Goal: Information Seeking & Learning: Check status

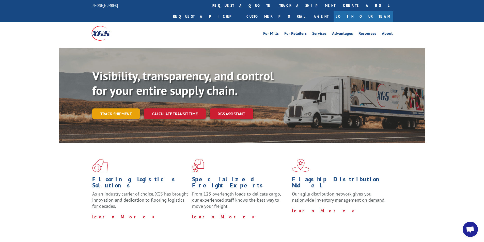
click at [116, 108] on link "Track shipment" at bounding box center [116, 113] width 48 height 11
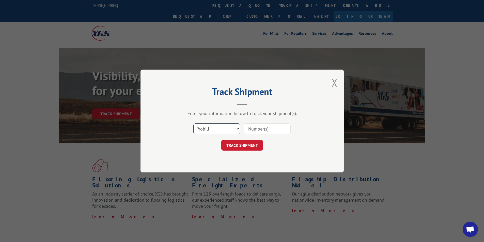
click at [232, 129] on select "Select category... Probill BOL PO" at bounding box center [216, 128] width 47 height 11
select select "bol"
click at [193, 123] on select "Select category... Probill BOL PO" at bounding box center [216, 128] width 47 height 11
drag, startPoint x: 275, startPoint y: 128, endPoint x: 278, endPoint y: 127, distance: 3.4
click at [275, 128] on input at bounding box center [267, 128] width 47 height 11
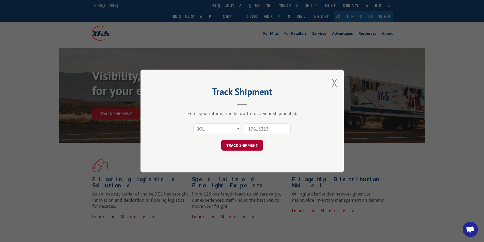
type input "17615223"
click at [239, 145] on button "TRACK SHIPMENT" at bounding box center [242, 145] width 42 height 11
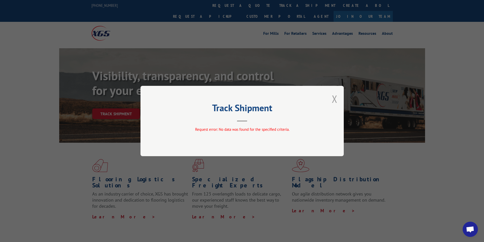
click at [333, 99] on button "Close modal" at bounding box center [335, 98] width 6 height 13
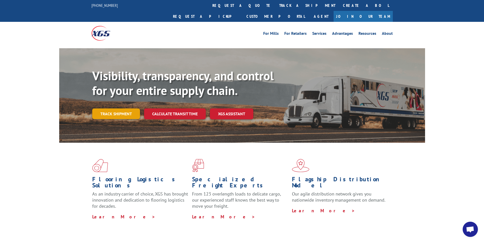
click at [115, 108] on link "Track shipment" at bounding box center [116, 113] width 48 height 11
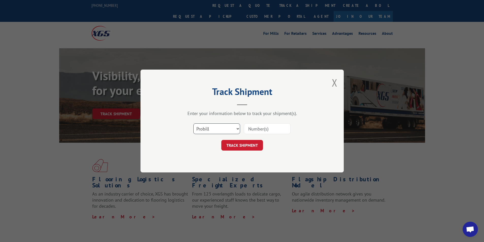
click at [220, 125] on select "Select category... Probill BOL PO" at bounding box center [216, 128] width 47 height 11
select select "bol"
click at [193, 123] on select "Select category... Probill BOL PO" at bounding box center [216, 128] width 47 height 11
click at [283, 128] on input at bounding box center [267, 128] width 47 height 11
type input "17613842"
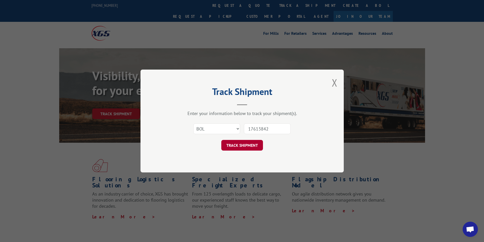
click at [235, 145] on button "TRACK SHIPMENT" at bounding box center [242, 145] width 42 height 11
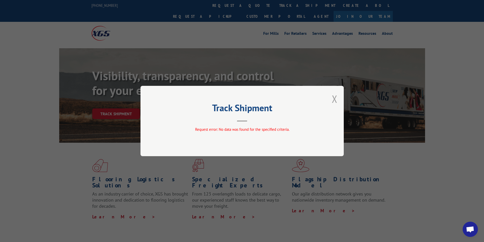
click at [333, 96] on button "Close modal" at bounding box center [335, 98] width 6 height 13
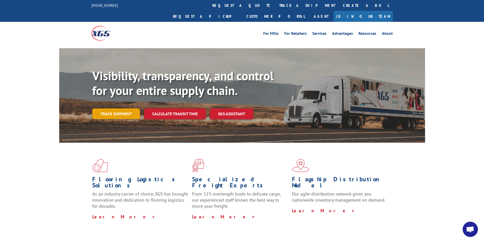
click at [114, 108] on link "Track shipment" at bounding box center [116, 113] width 48 height 11
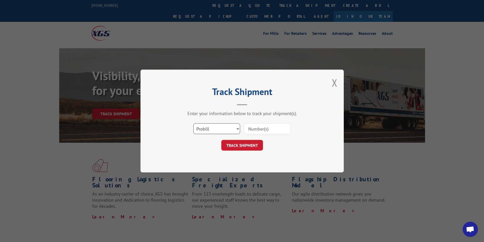
click at [220, 130] on select "Select category... Probill BOL PO" at bounding box center [216, 128] width 47 height 11
select select "bol"
click at [193, 123] on select "Select category... Probill BOL PO" at bounding box center [216, 128] width 47 height 11
click at [276, 129] on input at bounding box center [267, 128] width 47 height 11
type input "17613989"
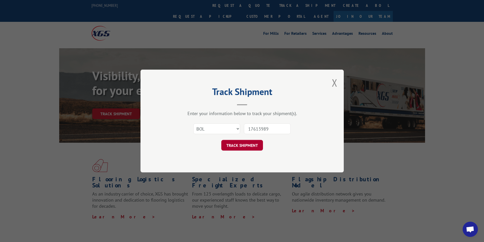
click at [242, 146] on button "TRACK SHIPMENT" at bounding box center [242, 145] width 42 height 11
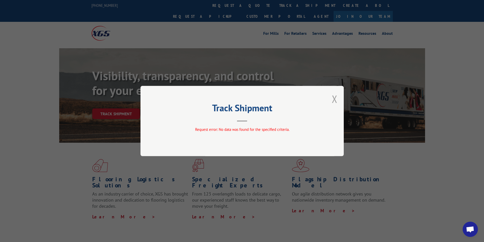
click at [333, 99] on button "Close modal" at bounding box center [335, 98] width 6 height 13
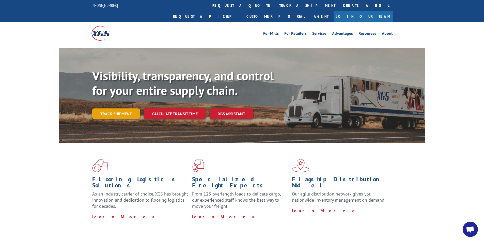
click at [111, 108] on link "Track shipment" at bounding box center [116, 113] width 48 height 11
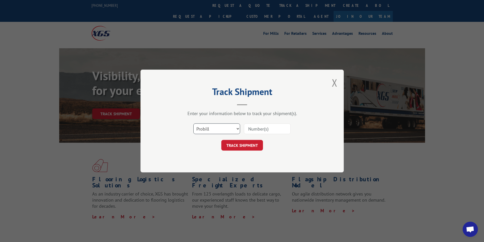
click at [228, 129] on select "Select category... Probill BOL PO" at bounding box center [216, 128] width 47 height 11
click at [193, 123] on select "Select category... Probill BOL PO" at bounding box center [216, 128] width 47 height 11
click at [260, 130] on input at bounding box center [267, 128] width 47 height 11
type input "17615223"
click button "TRACK SHIPMENT" at bounding box center [242, 145] width 42 height 11
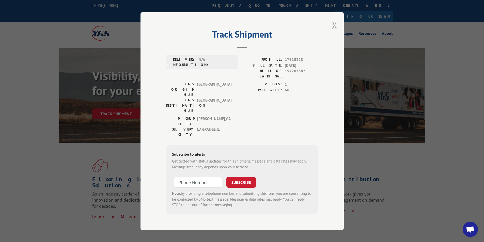
click at [335, 30] on button "Close modal" at bounding box center [335, 25] width 6 height 13
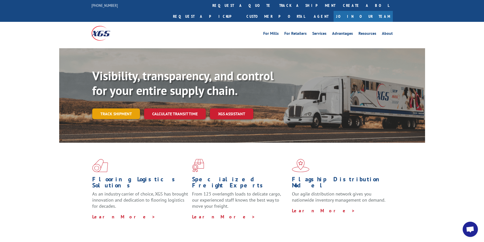
click at [117, 108] on link "Track shipment" at bounding box center [116, 113] width 48 height 11
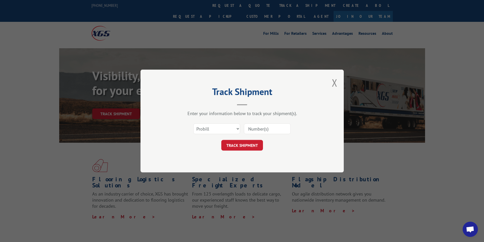
click at [274, 130] on input at bounding box center [267, 128] width 47 height 11
type input "17613989"
click button "TRACK SHIPMENT" at bounding box center [242, 145] width 42 height 11
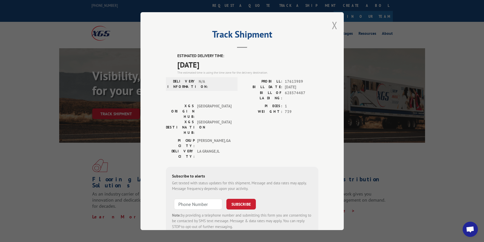
click at [332, 25] on button "Close modal" at bounding box center [335, 25] width 6 height 13
